Goal: Transaction & Acquisition: Obtain resource

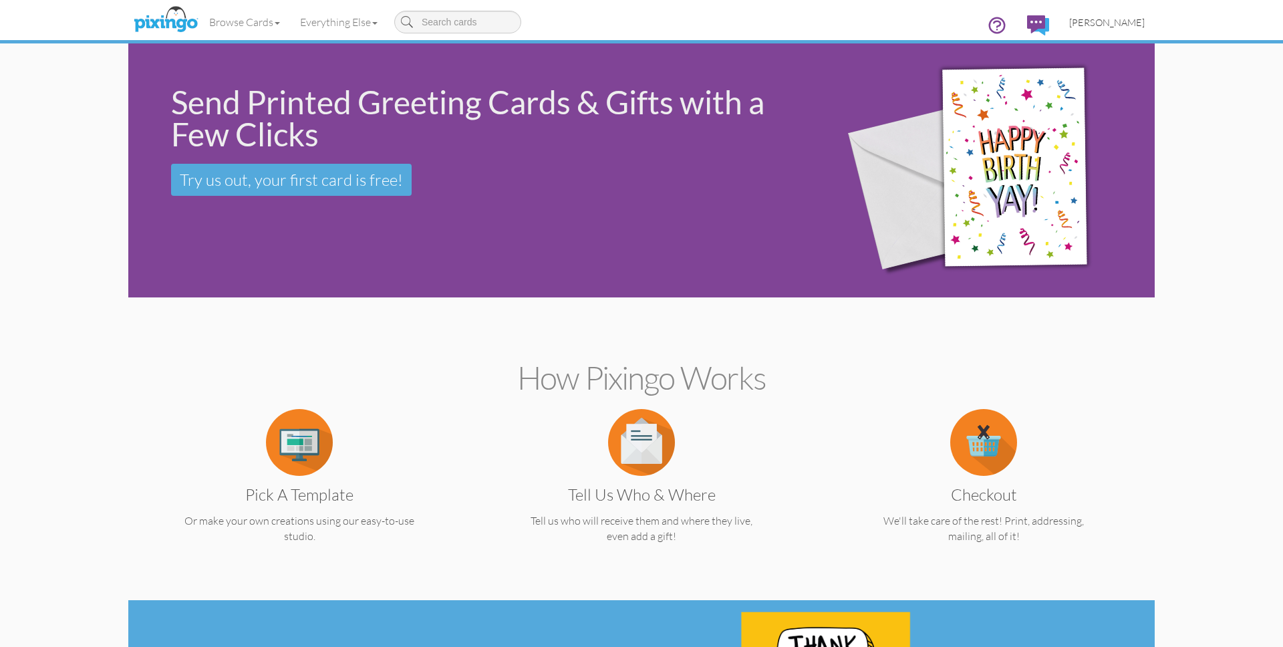
click at [1101, 21] on span "[PERSON_NAME]" at bounding box center [1107, 22] width 76 height 11
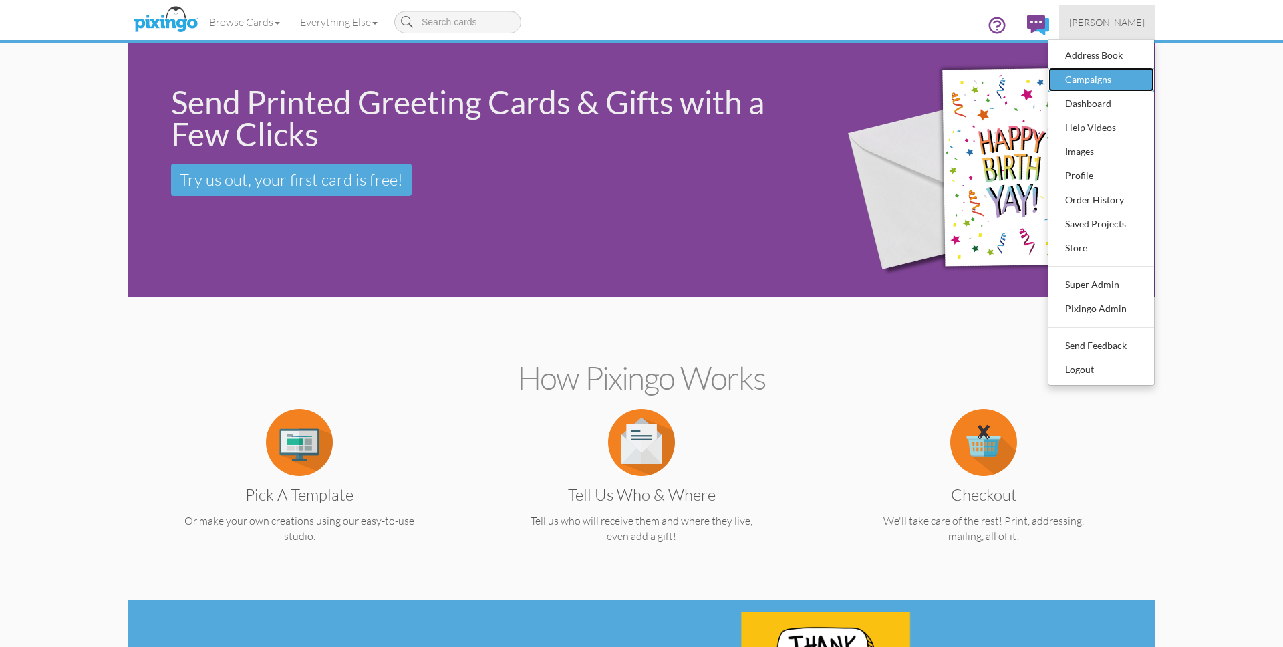
click at [1081, 76] on div "Campaigns" at bounding box center [1101, 80] width 79 height 20
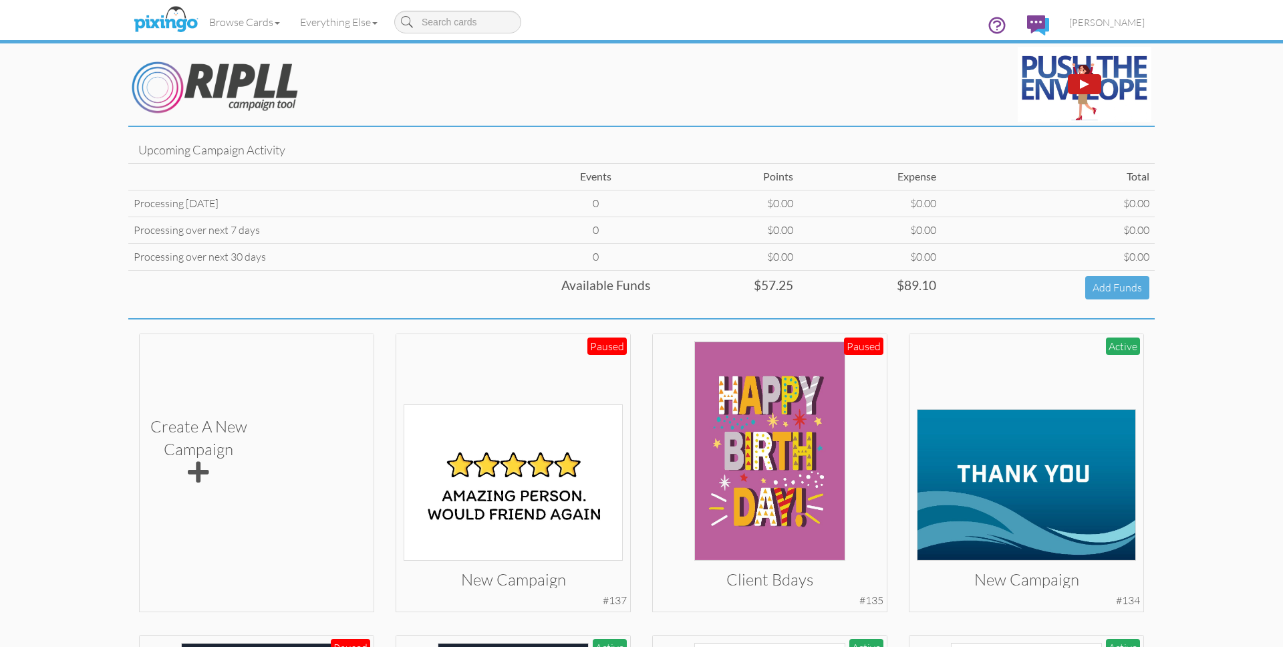
click at [1051, 101] on img at bounding box center [1085, 85] width 134 height 76
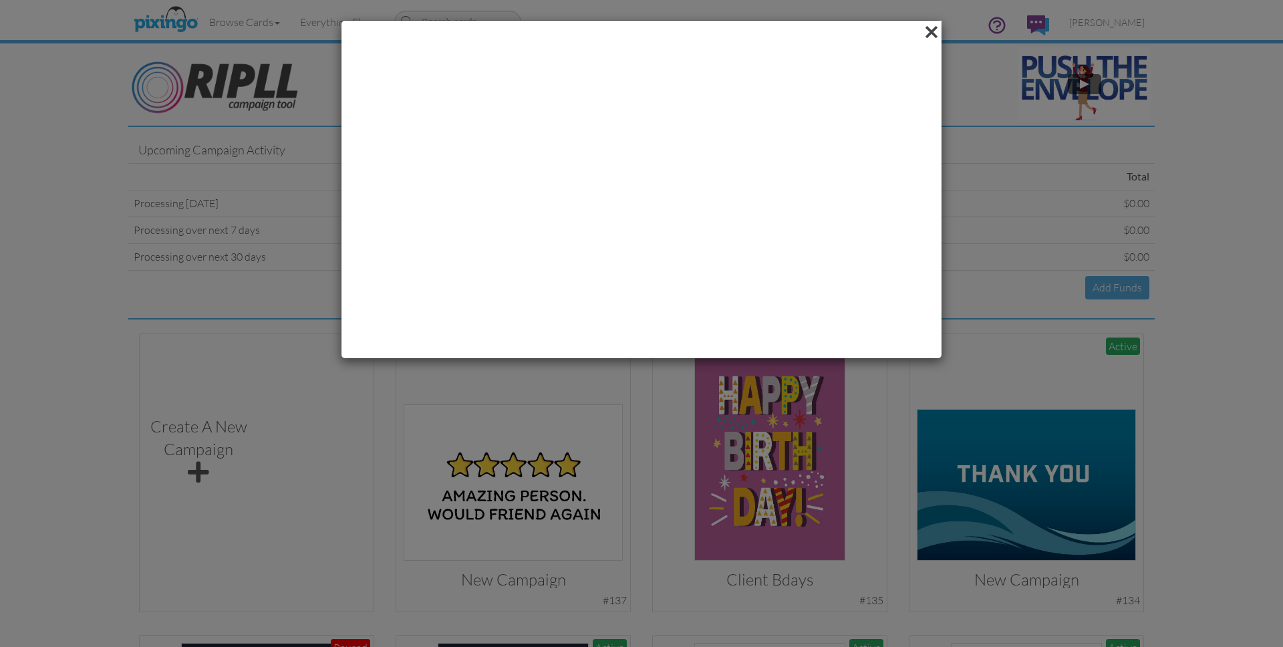
click at [936, 37] on span at bounding box center [931, 32] width 21 height 23
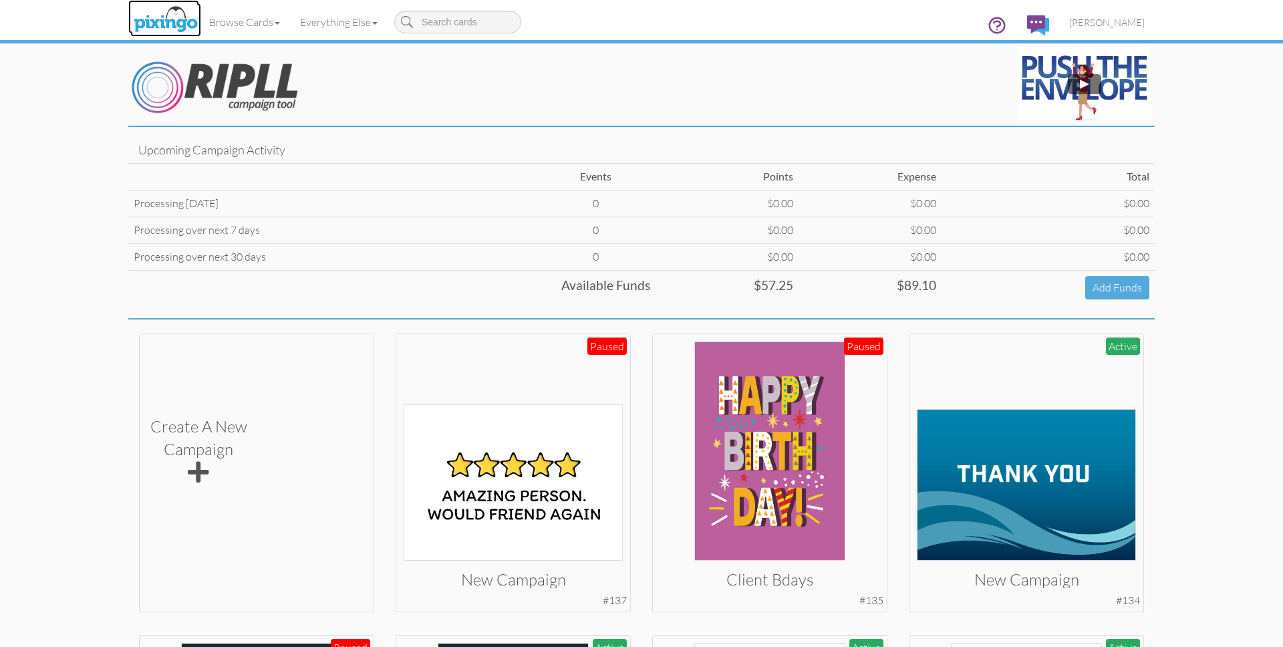
click at [176, 18] on img at bounding box center [165, 19] width 71 height 33
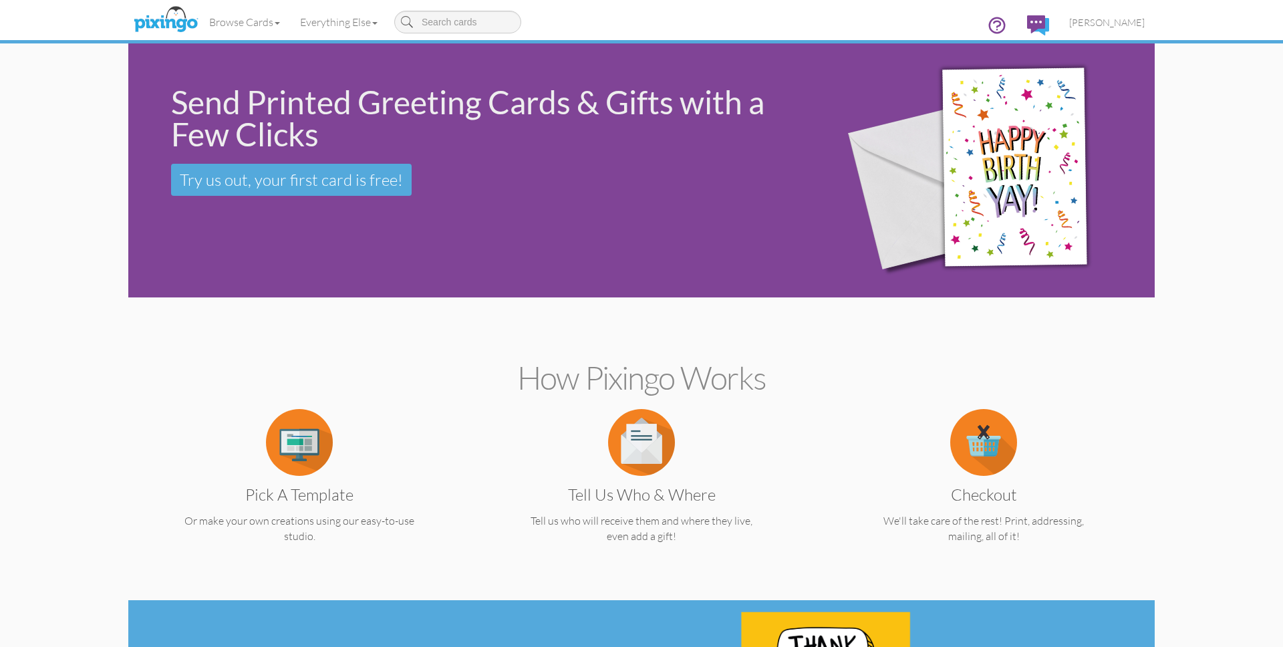
click at [457, 27] on input at bounding box center [457, 22] width 127 height 23
type input "hello"
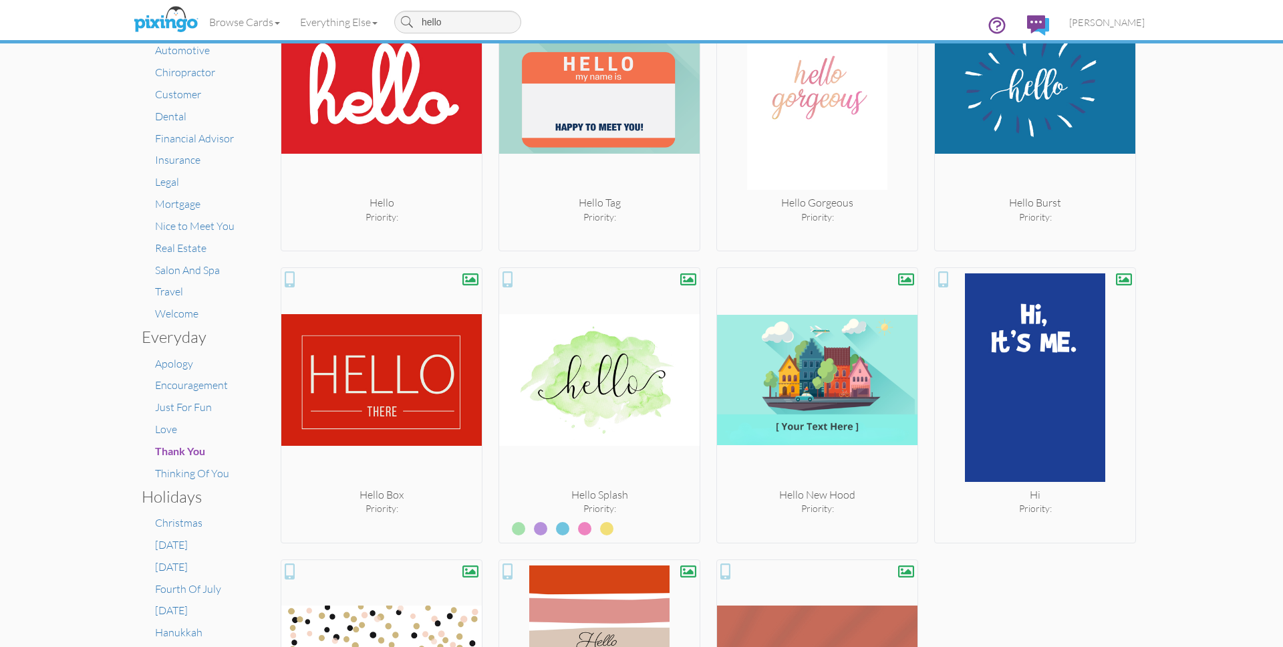
scroll to position [138, 0]
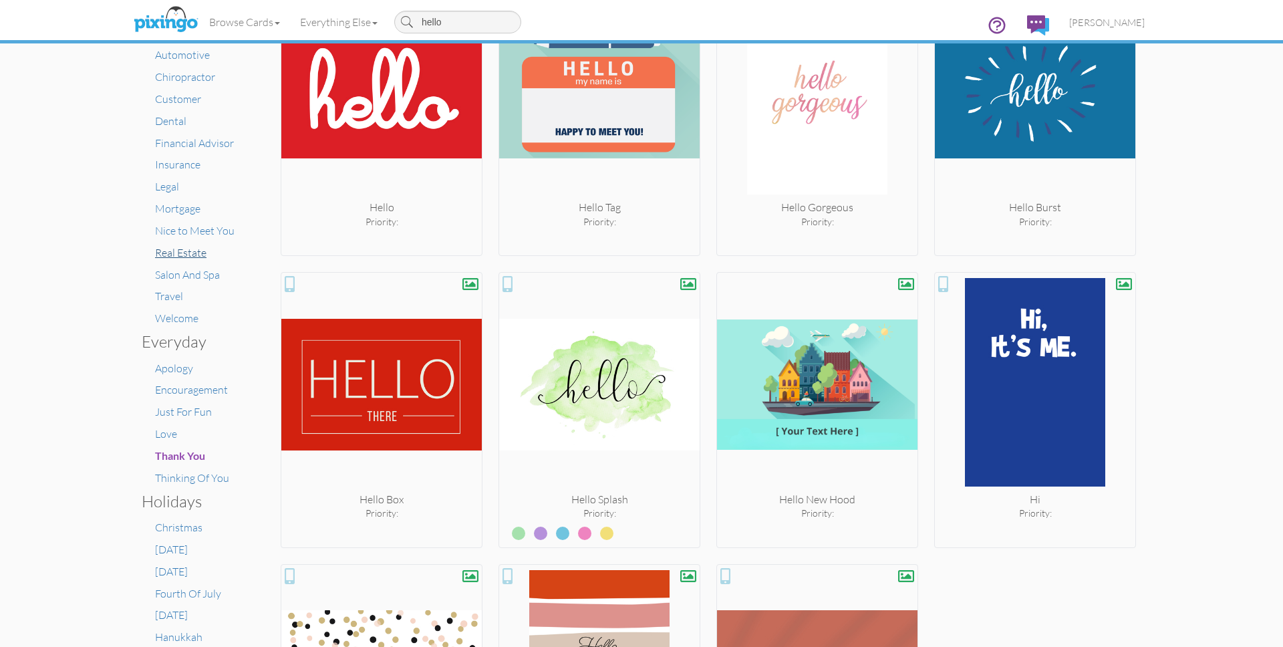
click at [174, 255] on span "Real Estate" at bounding box center [180, 252] width 51 height 13
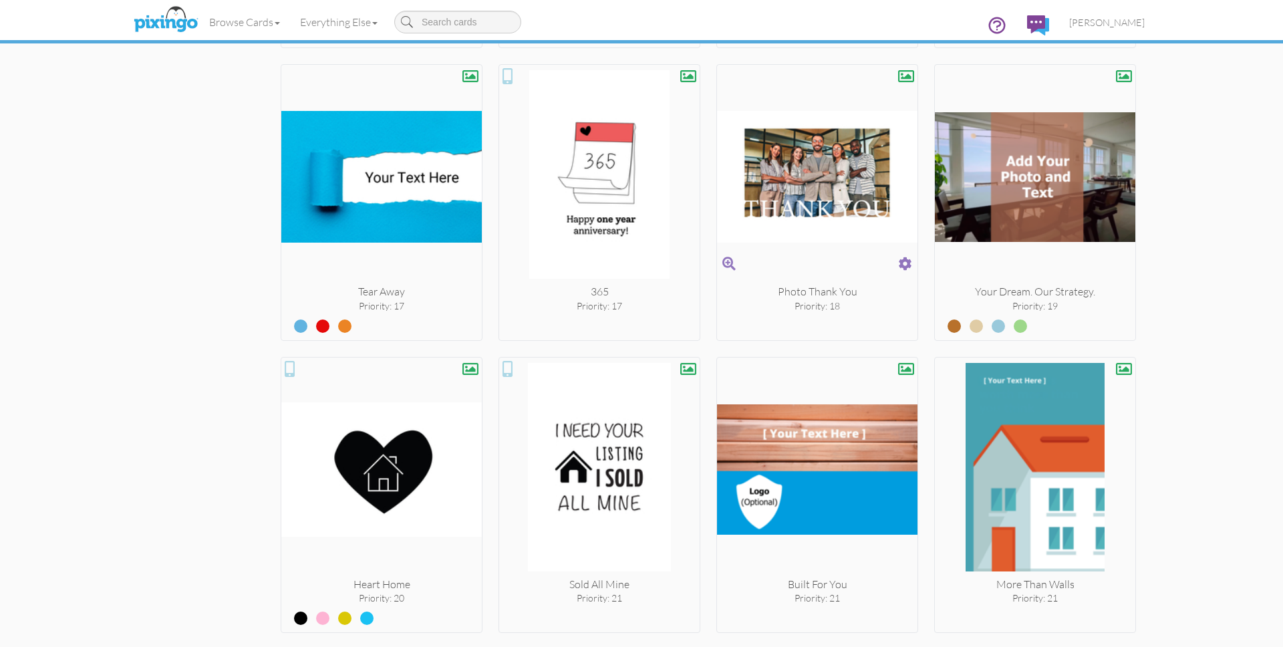
scroll to position [1690, 0]
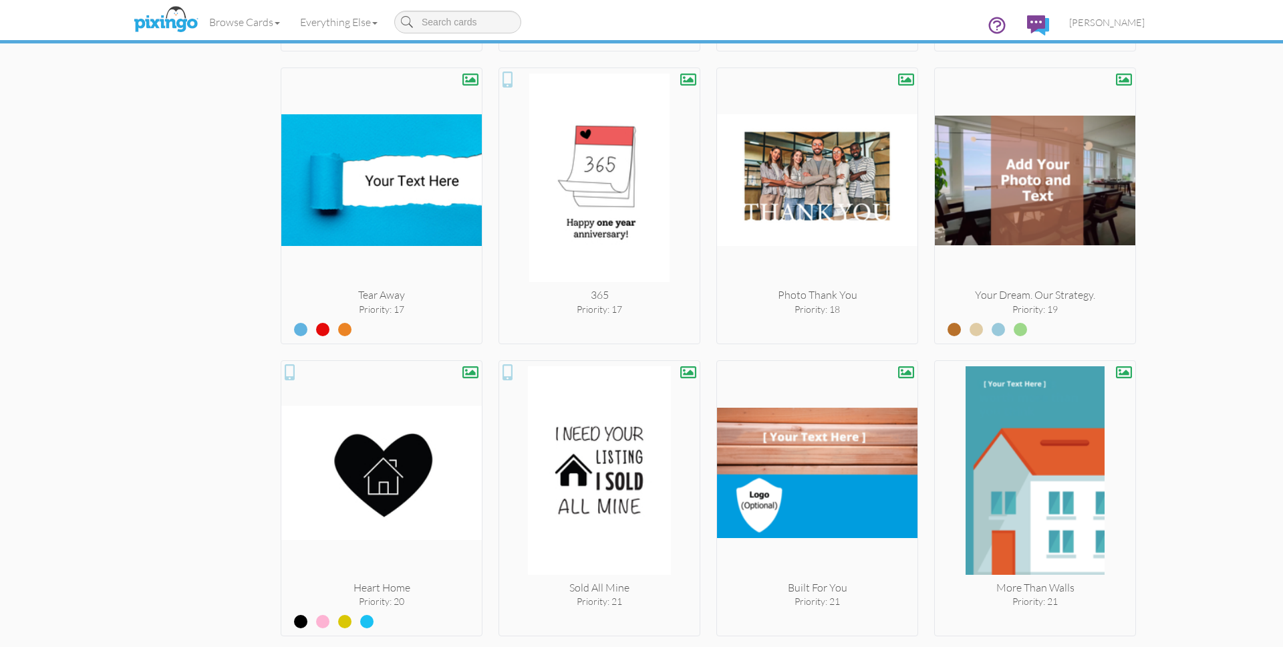
click at [442, 21] on input at bounding box center [457, 22] width 127 height 23
type input "sign"
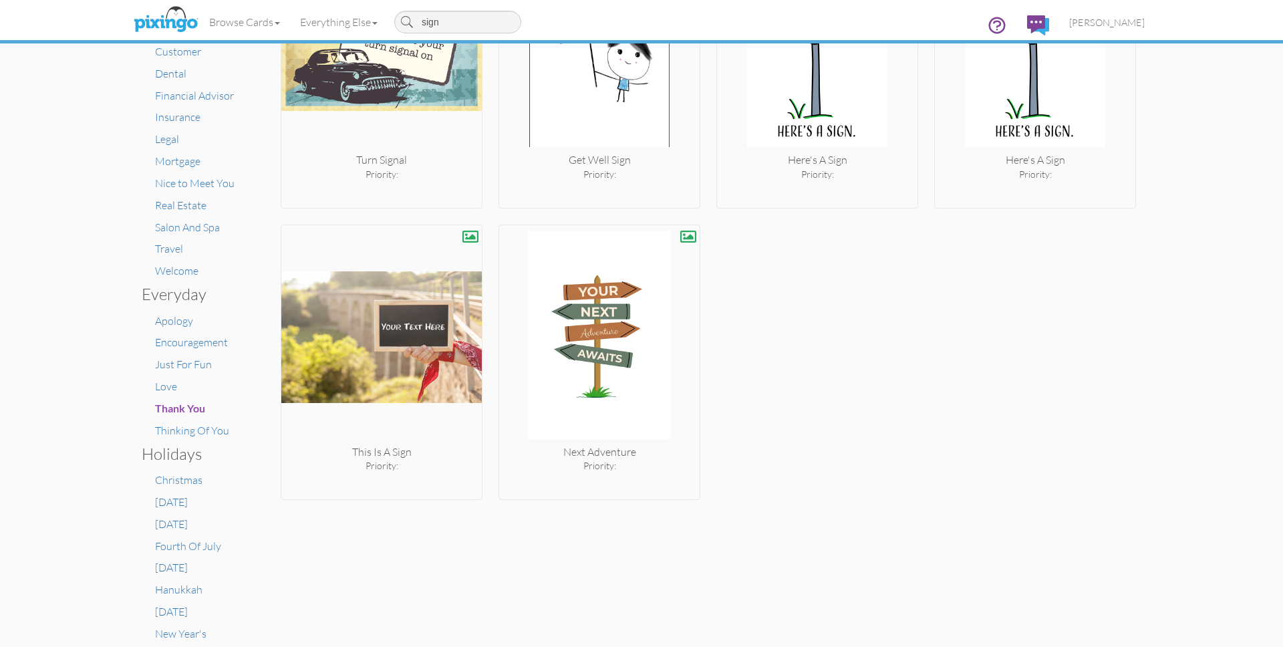
scroll to position [201, 0]
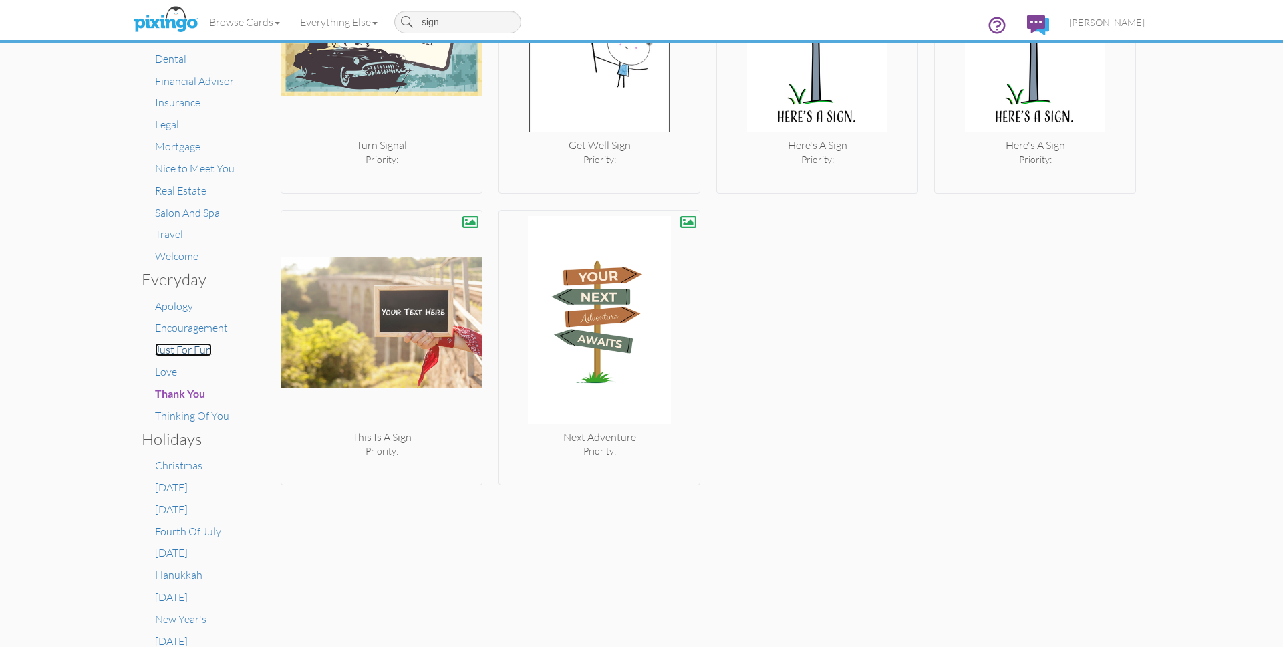
click at [179, 354] on span "Just For Fun" at bounding box center [183, 349] width 57 height 13
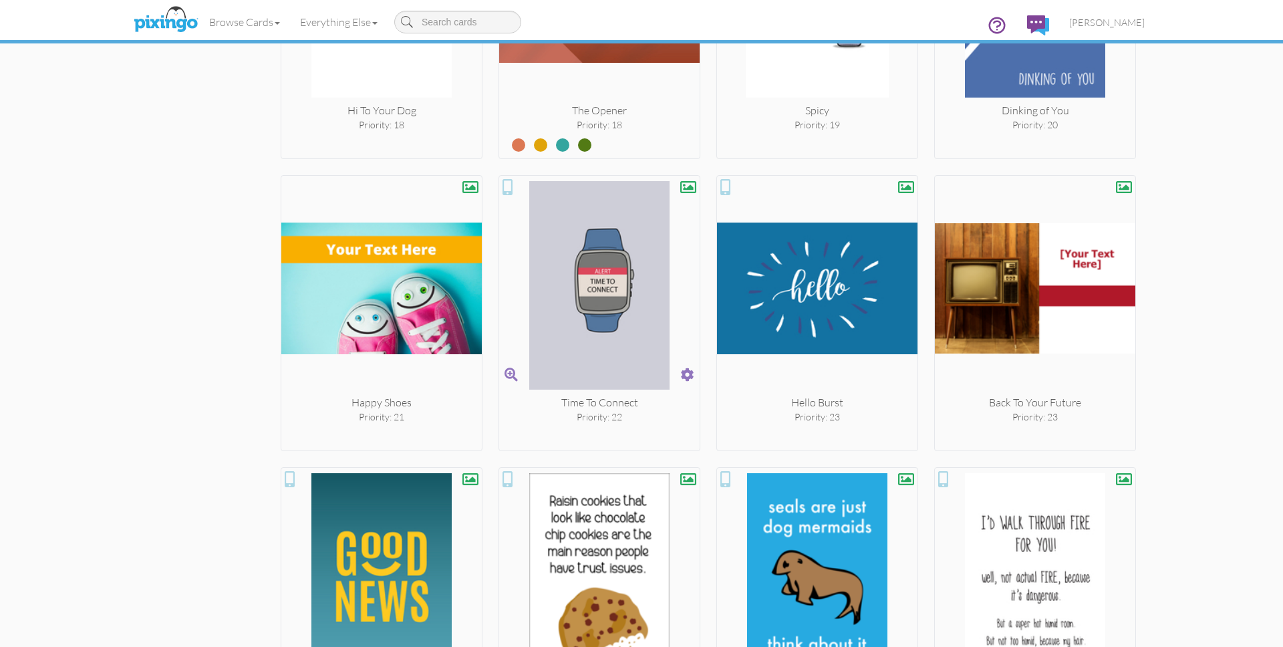
scroll to position [1875, 0]
click at [438, 21] on input at bounding box center [457, 22] width 127 height 23
type input "connect"
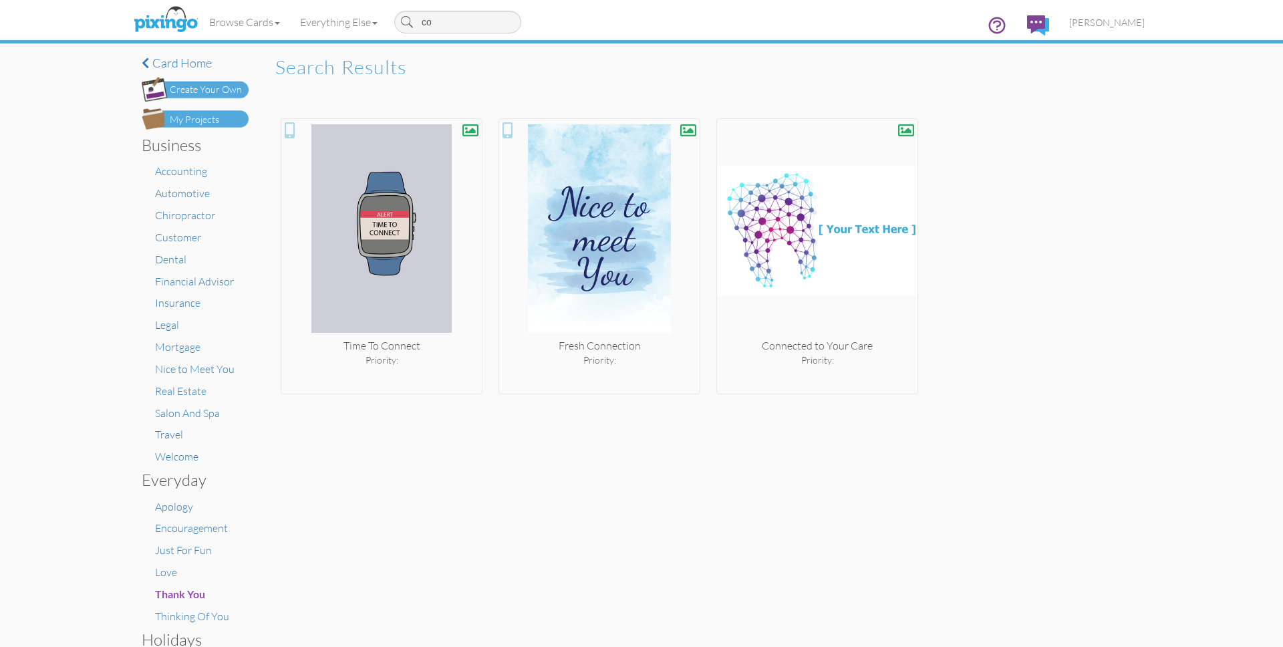
type input "c"
type input "appoint"
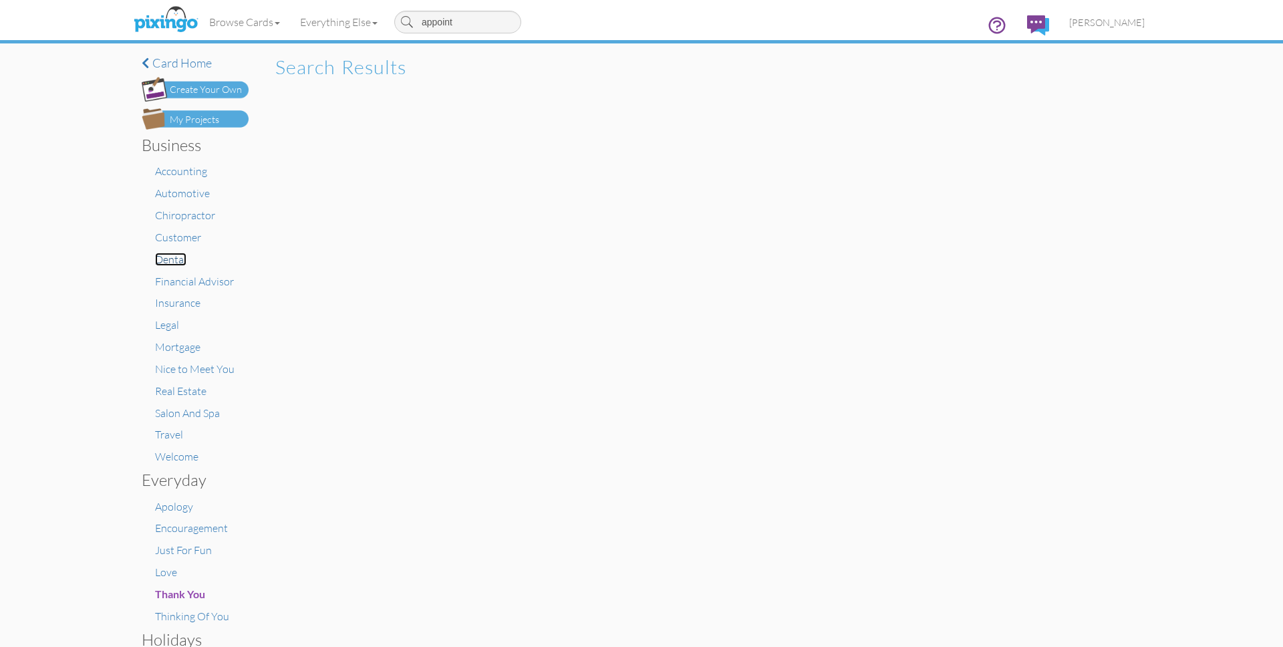
click at [168, 259] on span "Dental" at bounding box center [170, 259] width 31 height 13
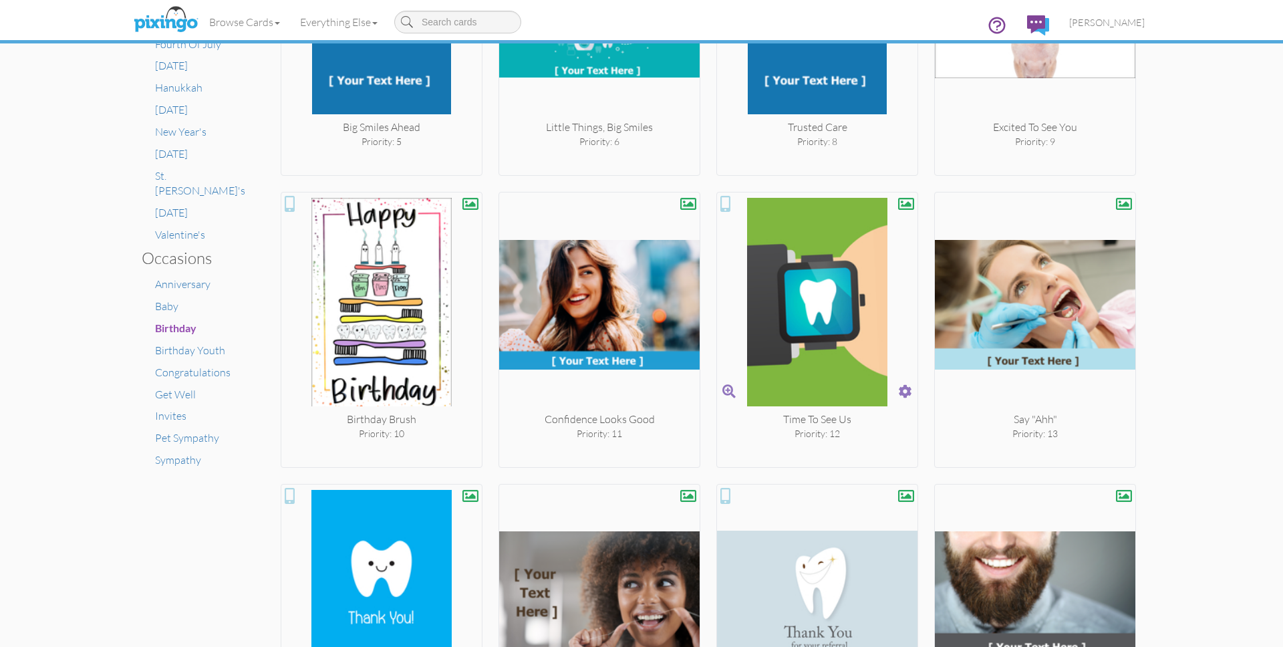
scroll to position [688, 0]
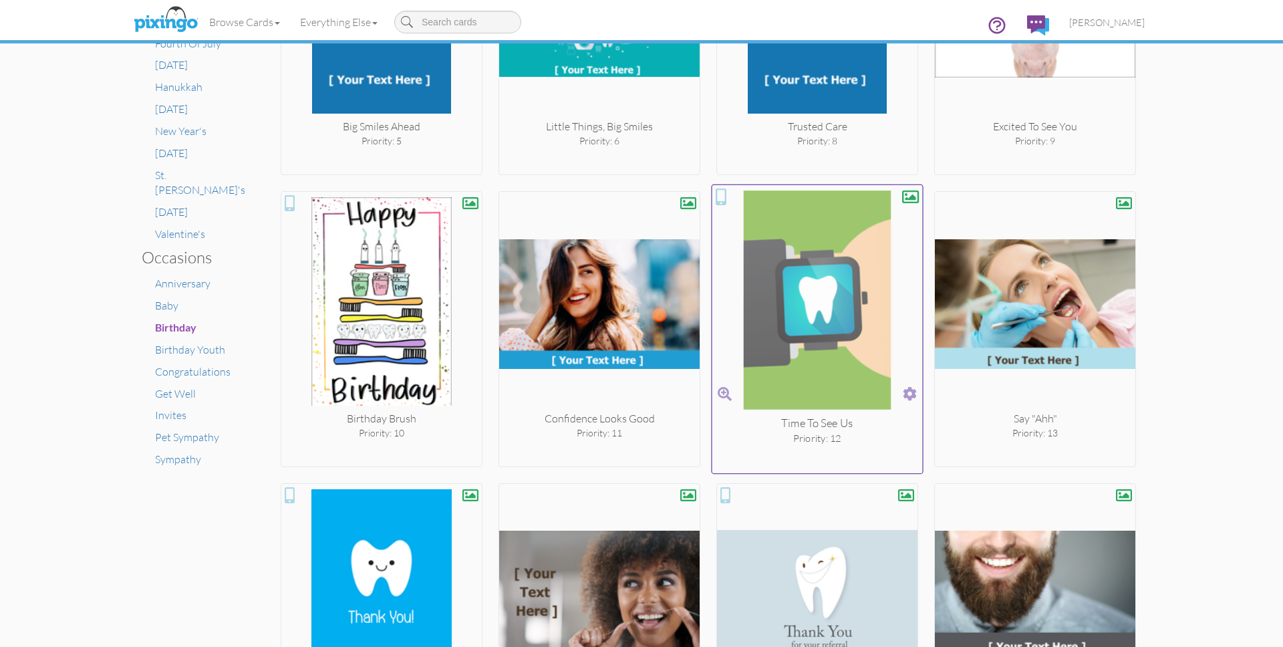
click at [910, 394] on span at bounding box center [910, 393] width 14 height 19
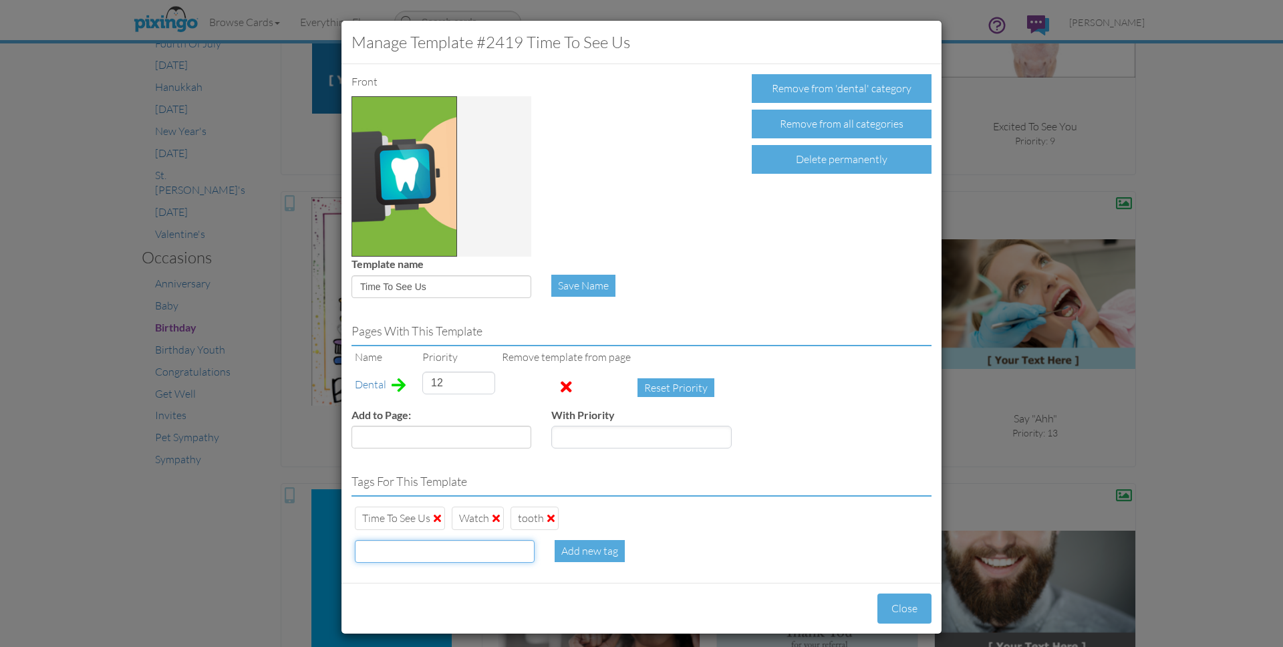
click at [433, 546] on input at bounding box center [445, 551] width 180 height 23
type input "appointment"
click at [987, 190] on div "Manage Template #2419 Time To See Us Front Remove from 'dental' category Remove…" at bounding box center [641, 323] width 1283 height 647
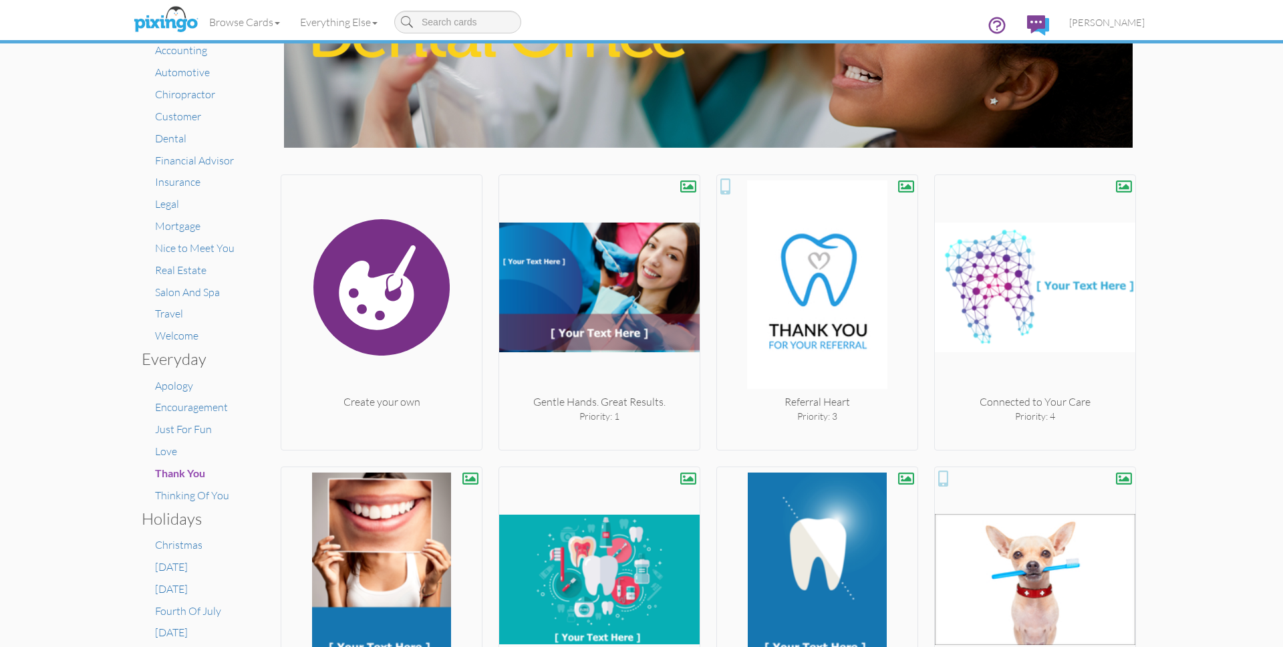
scroll to position [117, 0]
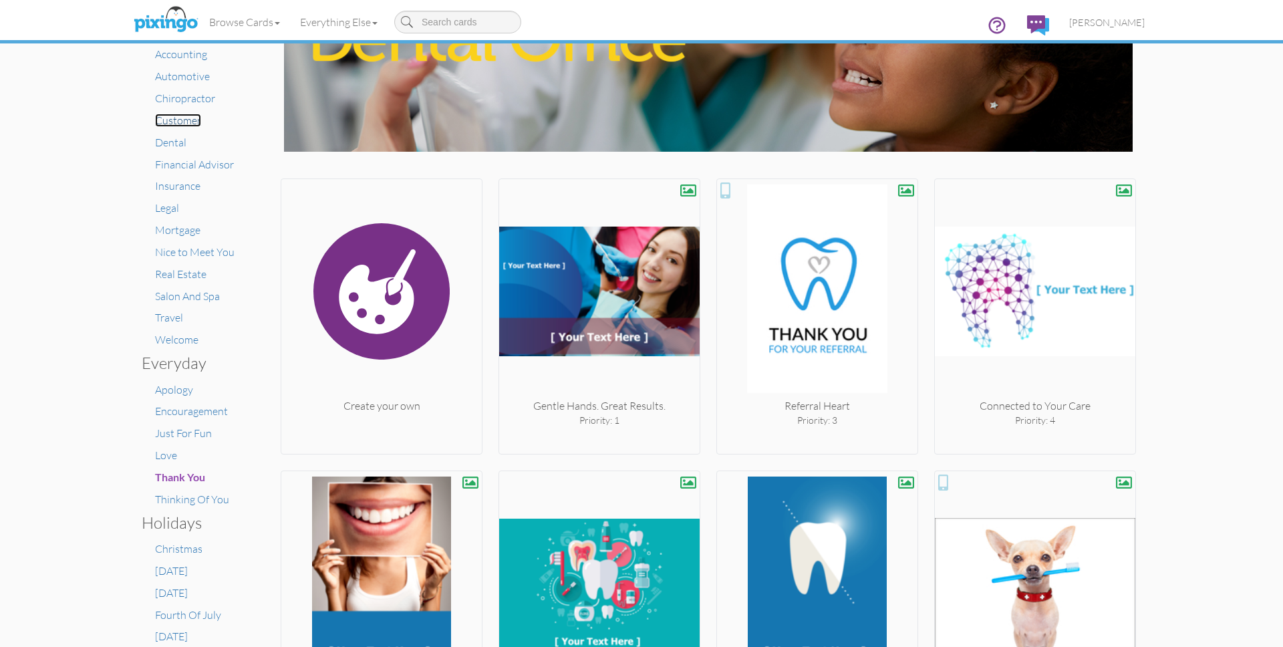
click at [192, 120] on span "Customer" at bounding box center [178, 120] width 46 height 13
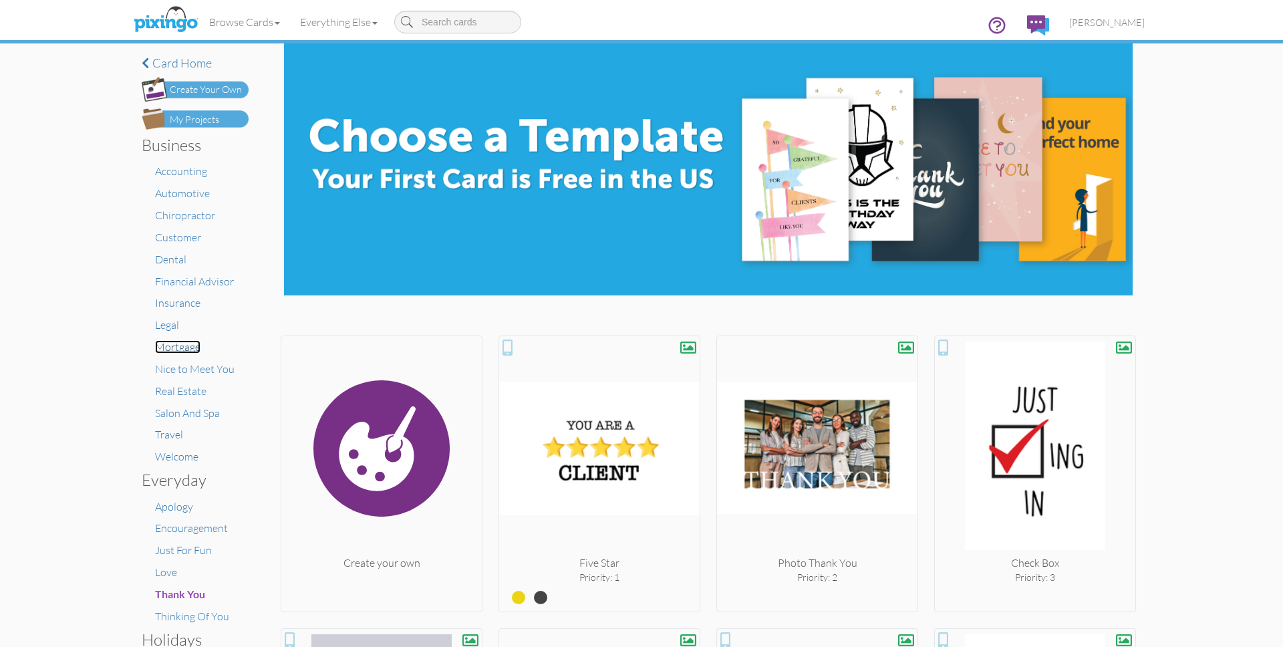
click at [173, 346] on span "Mortgage" at bounding box center [177, 346] width 45 height 13
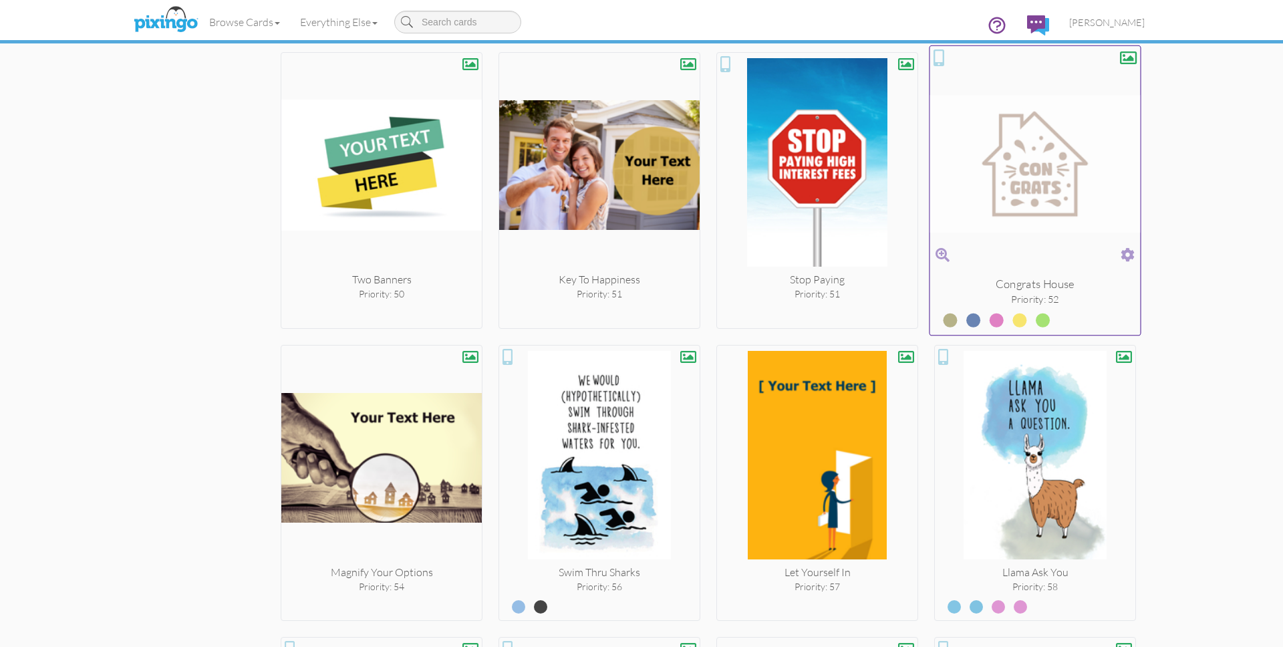
scroll to position [4340, 0]
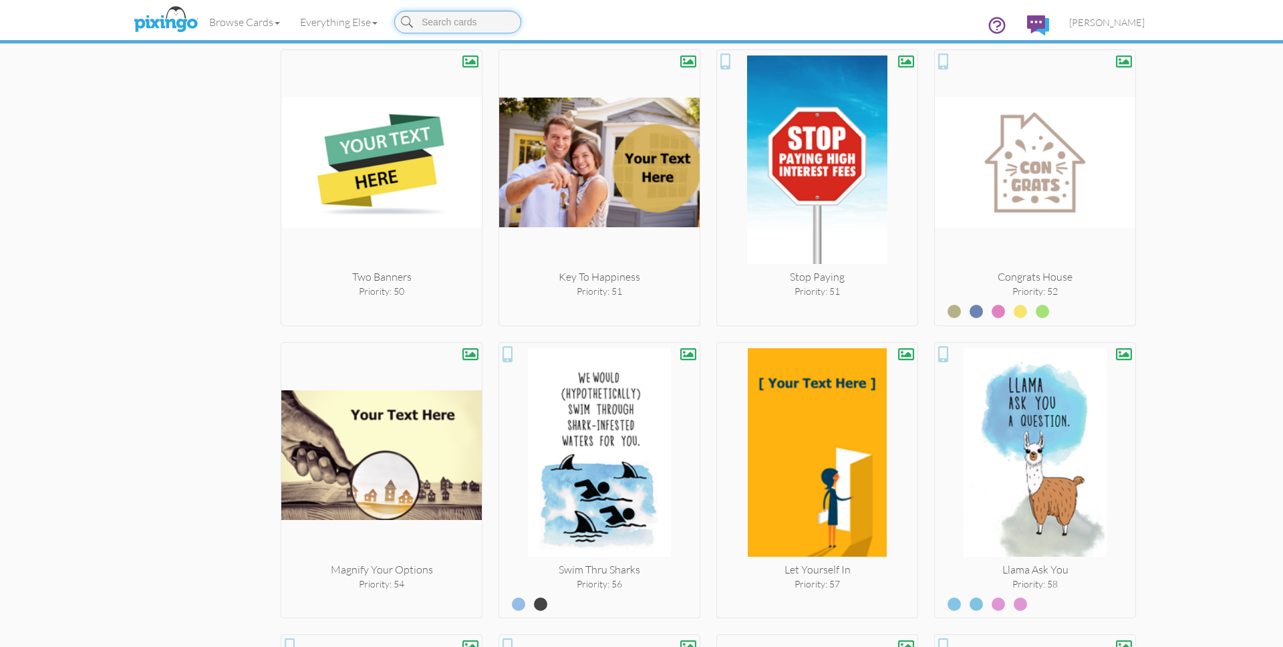
click at [473, 22] on input at bounding box center [457, 22] width 127 height 23
type input "hello"
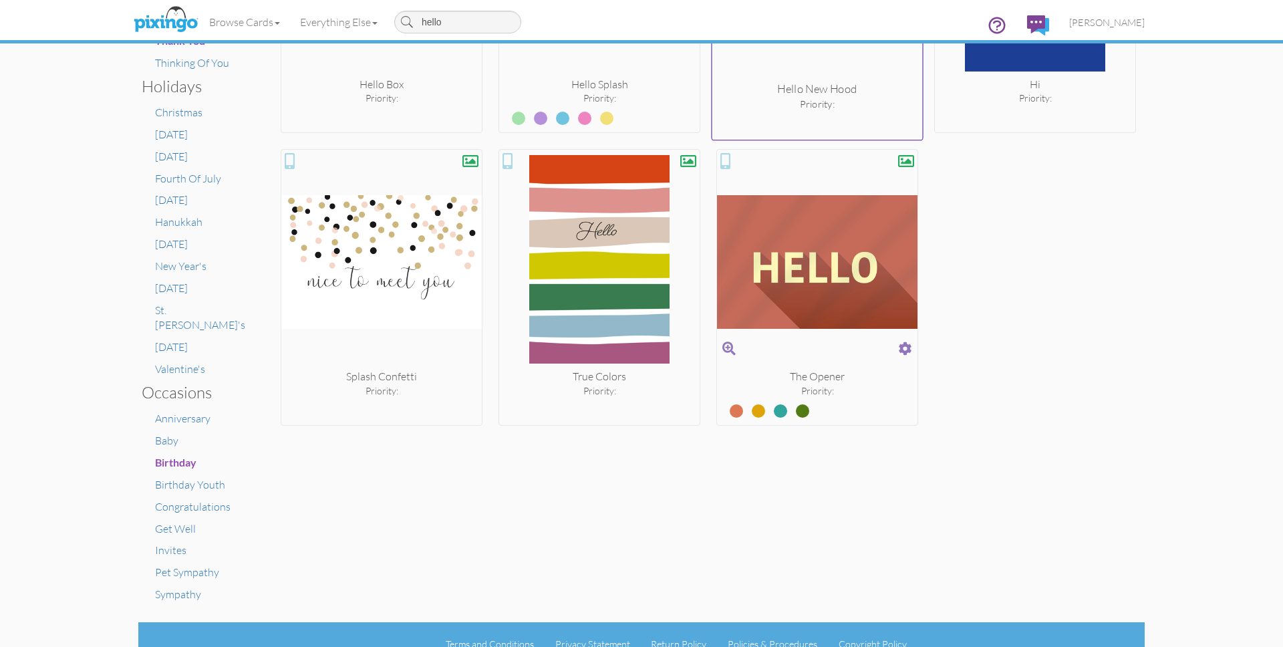
scroll to position [557, 0]
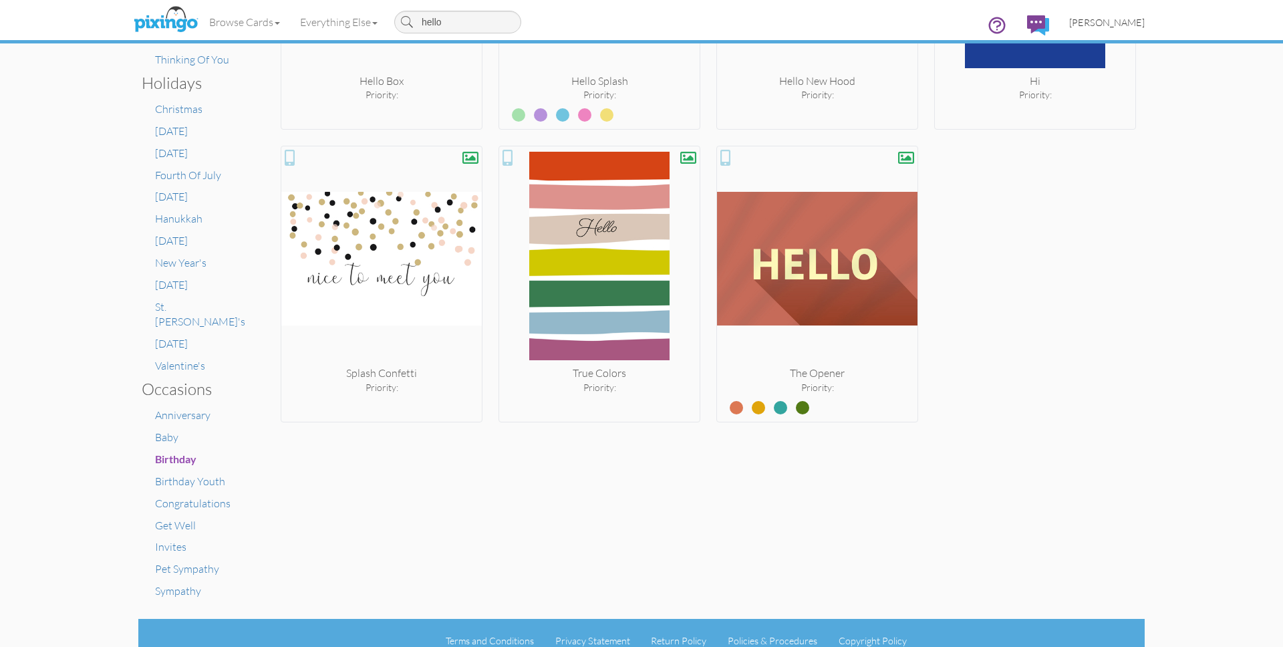
click at [1112, 20] on span "[PERSON_NAME]" at bounding box center [1107, 22] width 76 height 11
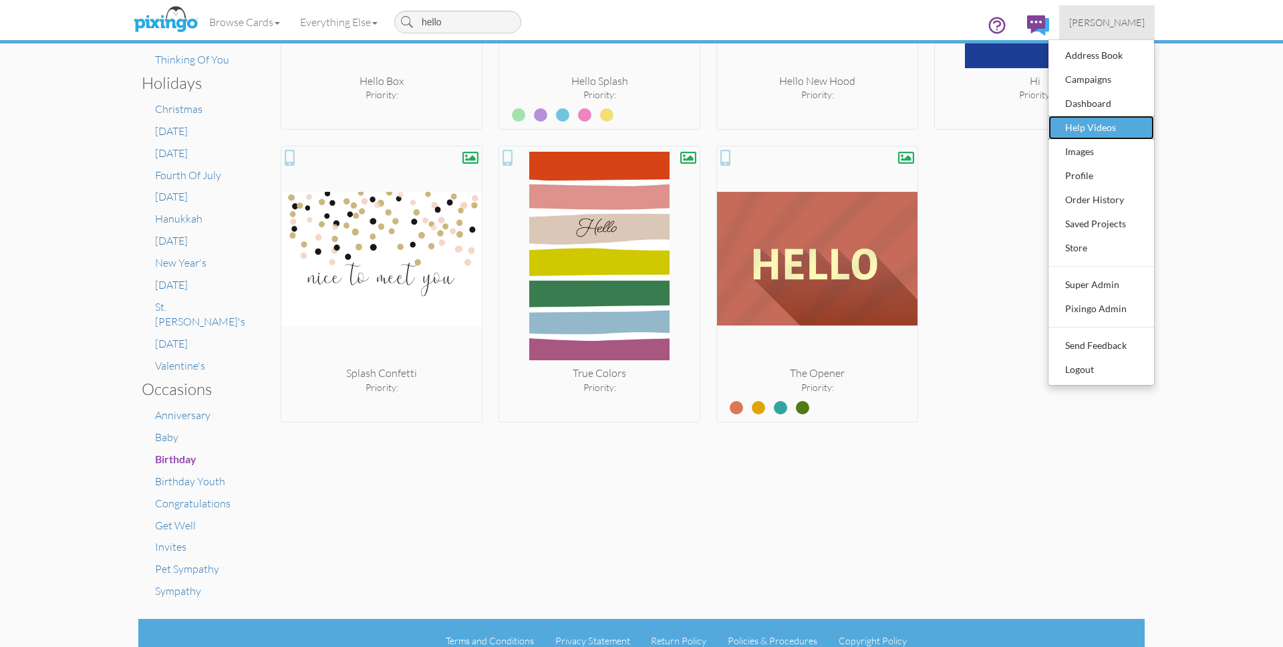
click at [1068, 132] on div "Help Videos" at bounding box center [1101, 128] width 79 height 20
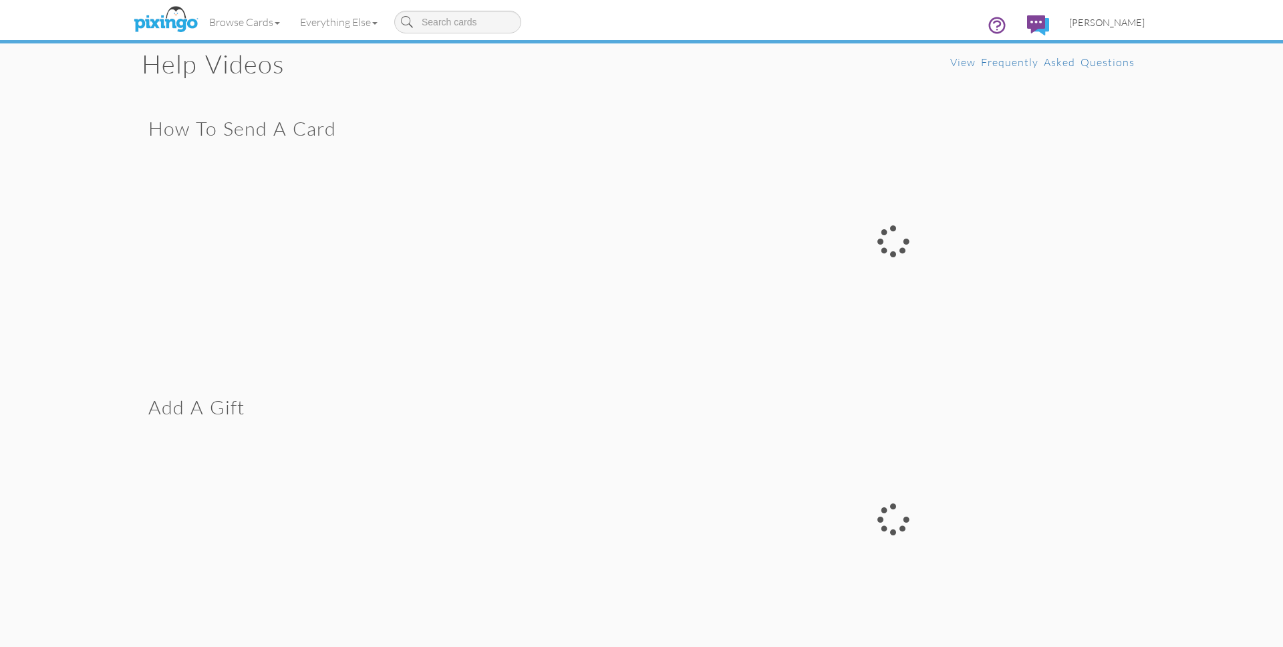
click at [1115, 22] on span "[PERSON_NAME]" at bounding box center [1107, 22] width 76 height 11
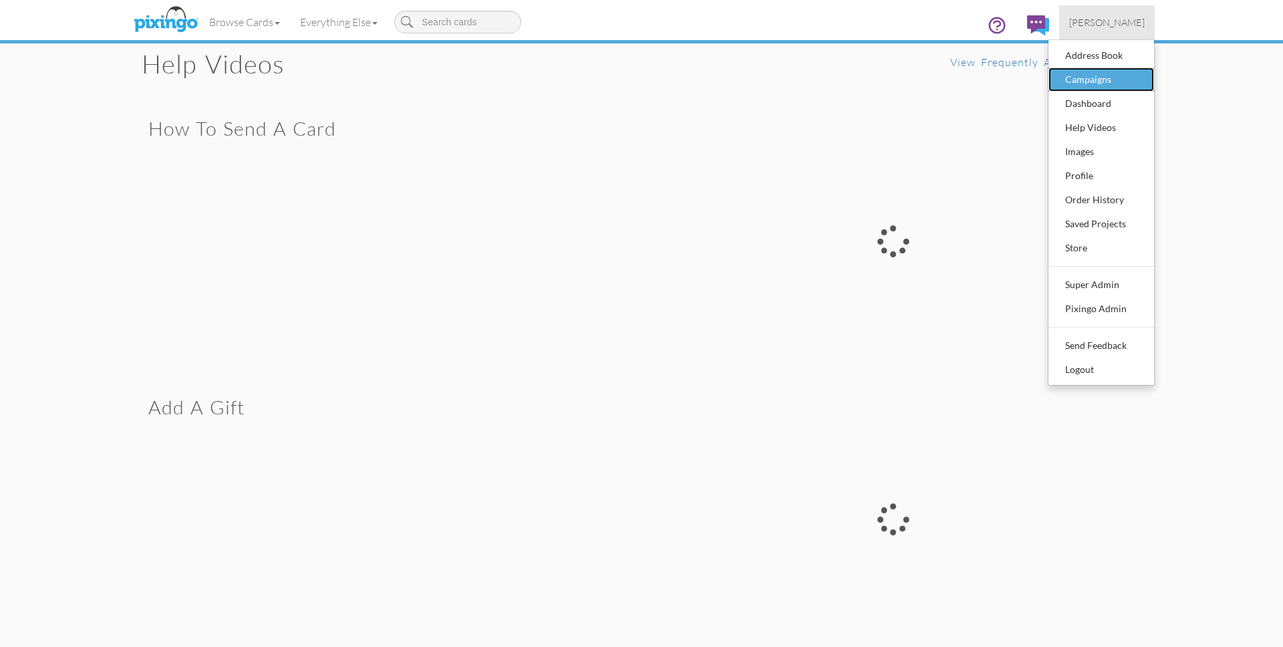
click at [1087, 80] on div "Campaigns" at bounding box center [1101, 80] width 79 height 20
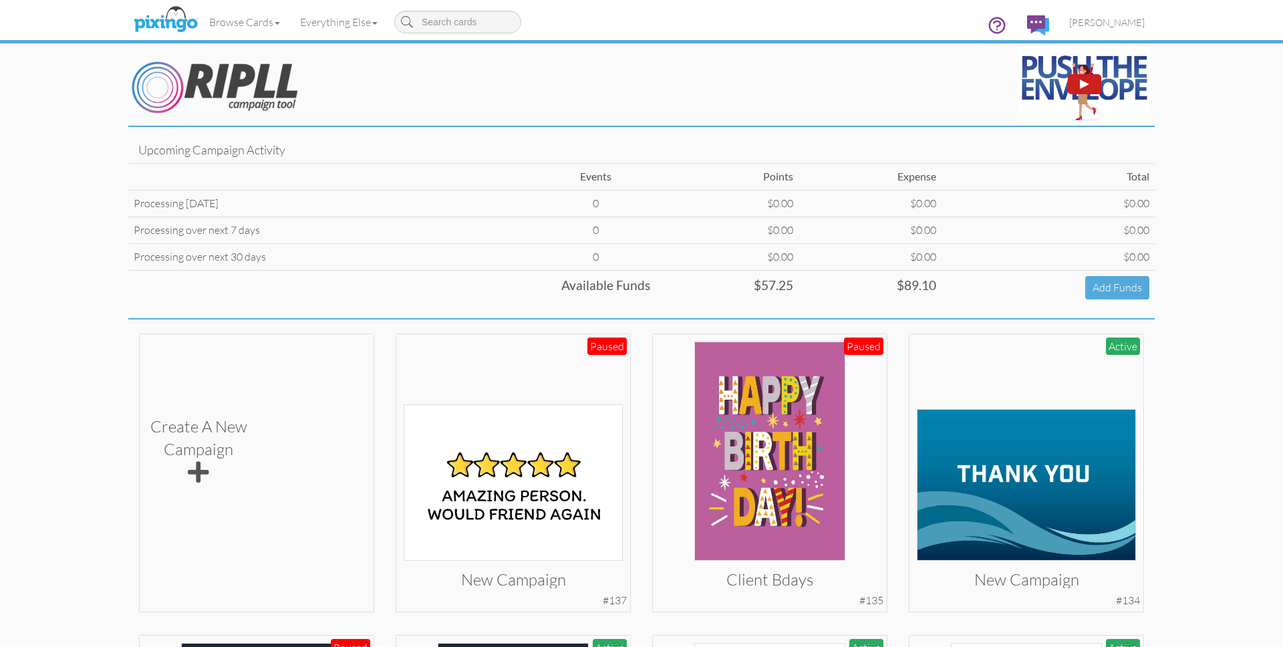
click at [1043, 76] on img at bounding box center [1085, 85] width 134 height 76
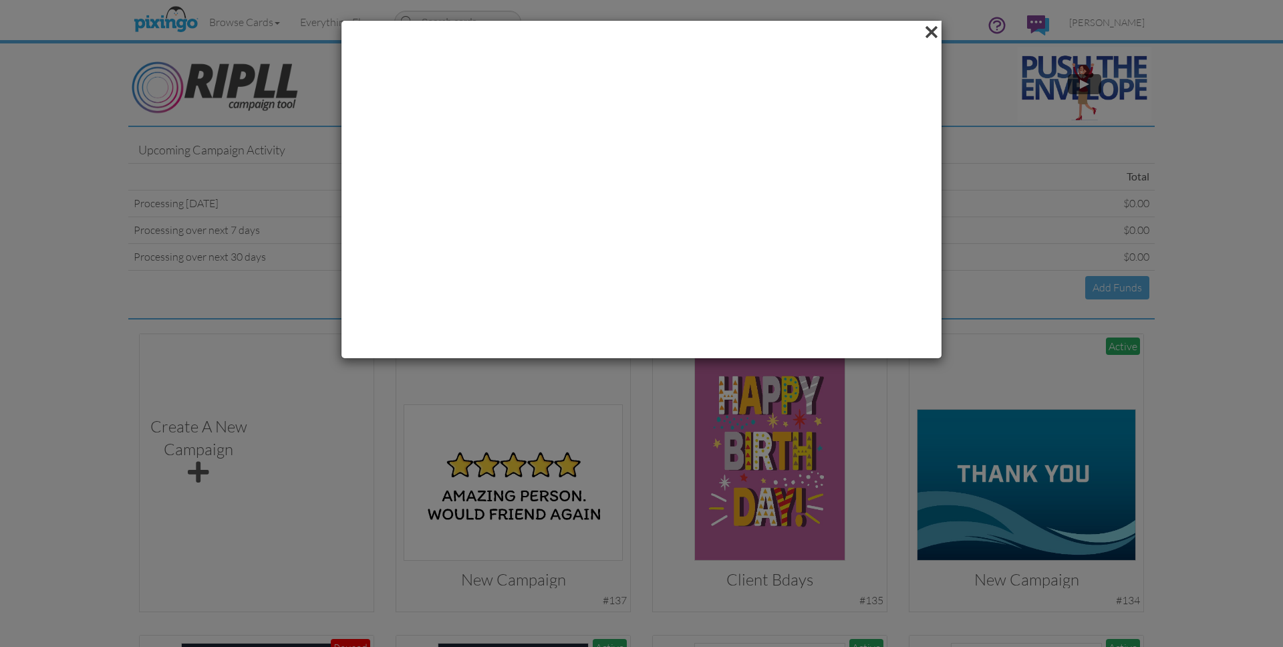
click at [929, 31] on span at bounding box center [931, 32] width 21 height 23
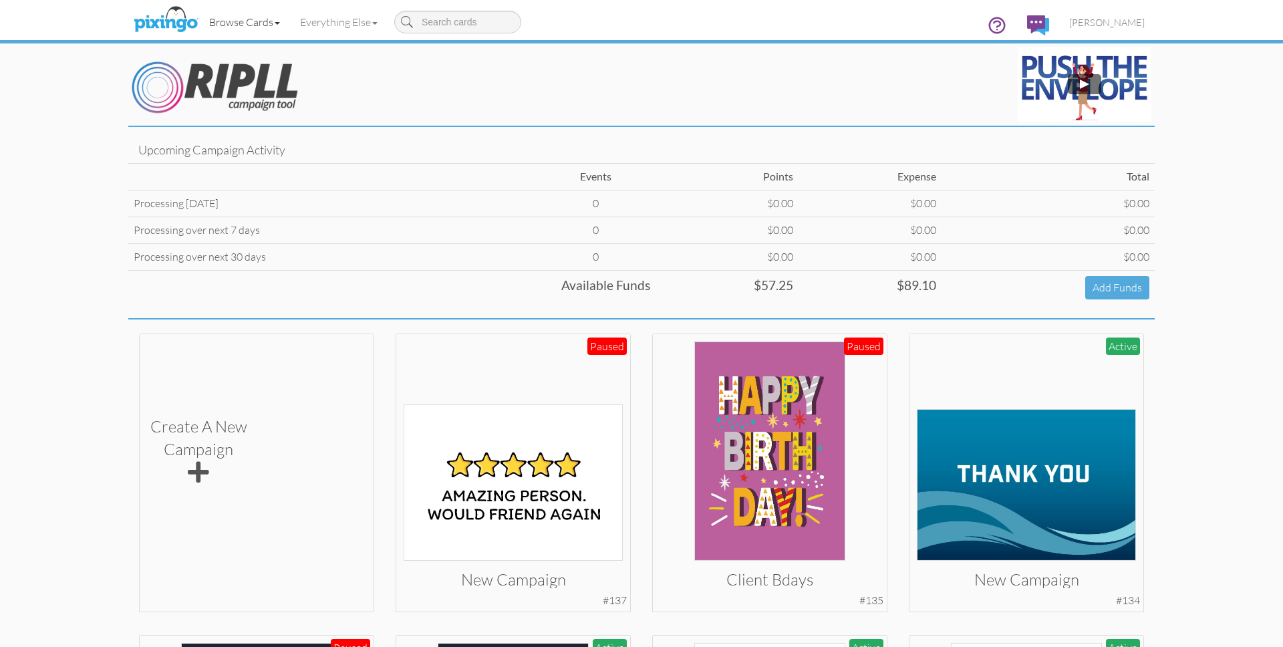
click at [280, 31] on link "Browse Cards" at bounding box center [244, 21] width 91 height 33
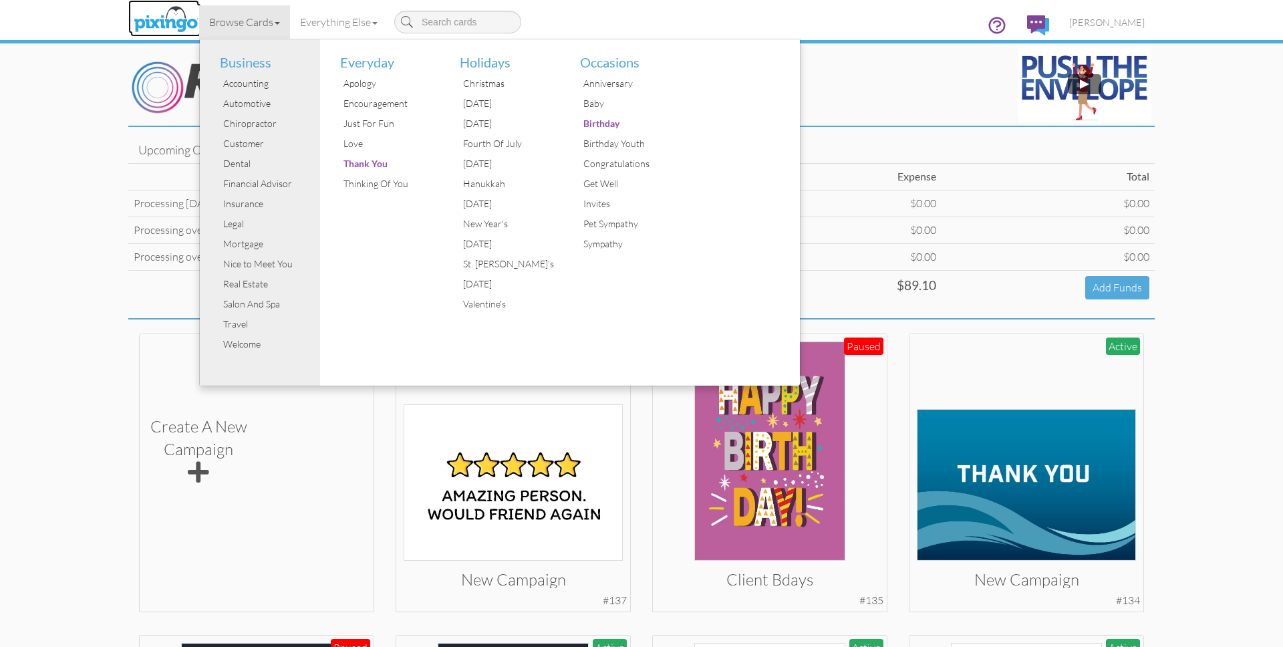
click at [174, 22] on img at bounding box center [165, 19] width 71 height 33
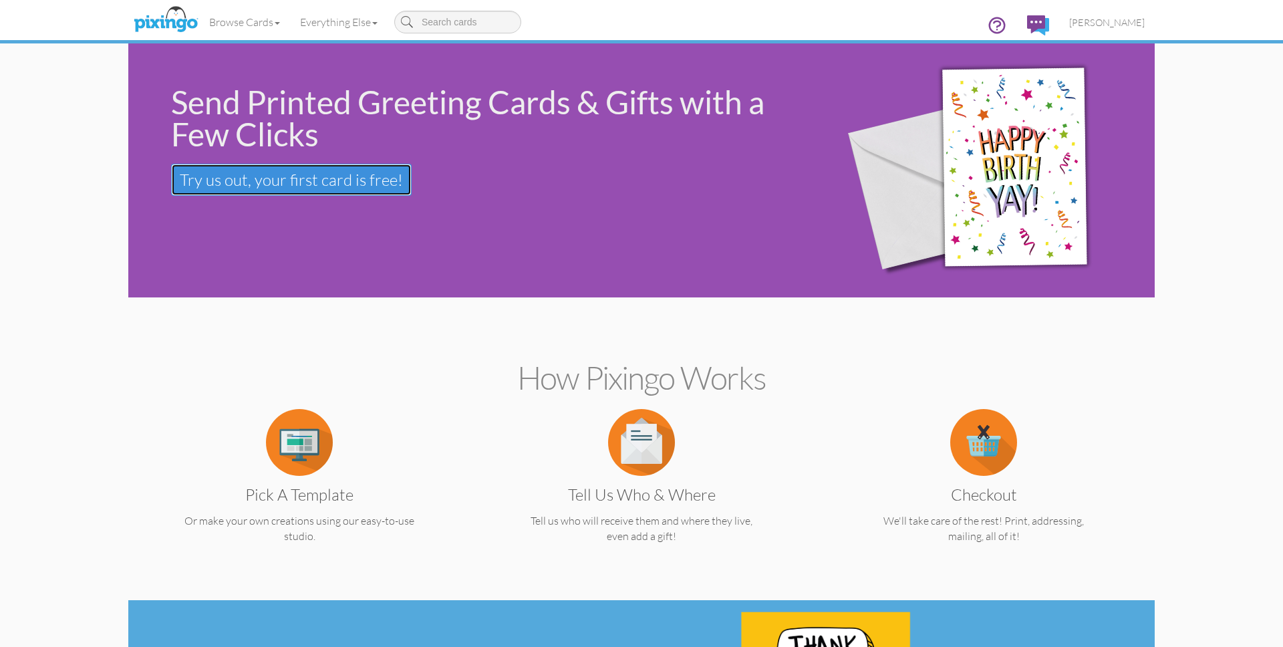
click at [274, 171] on span "Try us out, your first card is free!" at bounding box center [291, 180] width 223 height 20
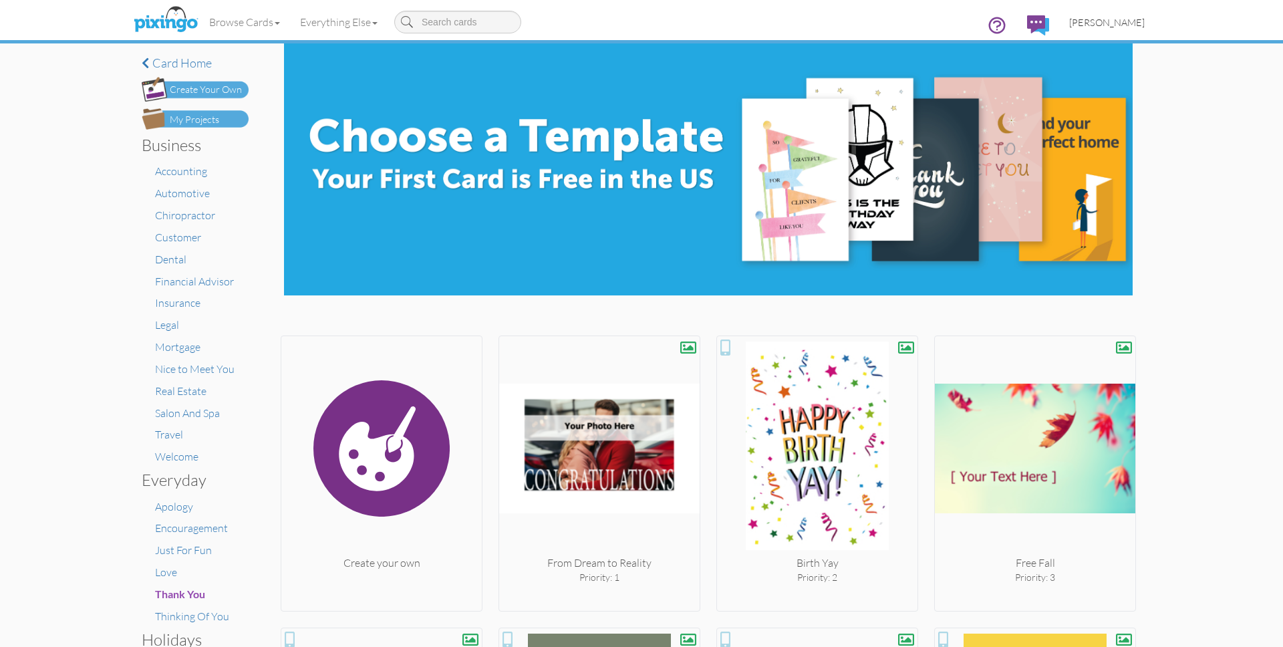
click at [1114, 25] on span "[PERSON_NAME]" at bounding box center [1107, 22] width 76 height 11
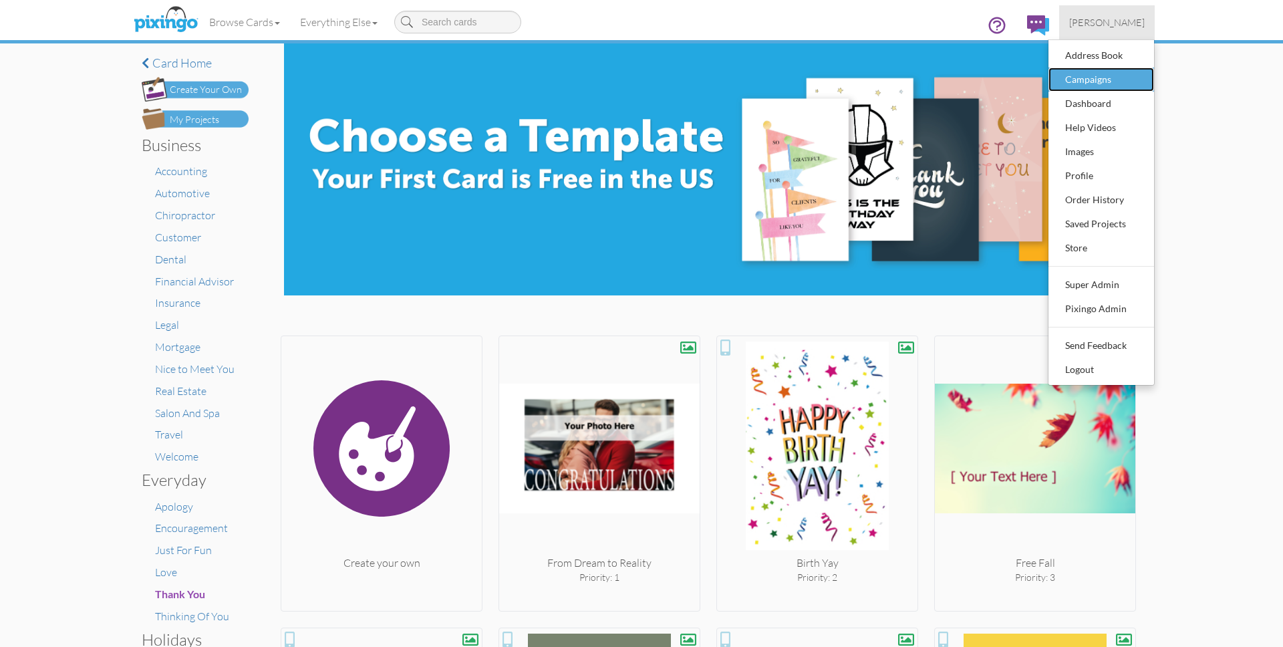
click at [1095, 83] on div "Campaigns" at bounding box center [1101, 80] width 79 height 20
